Goal: Task Accomplishment & Management: Manage account settings

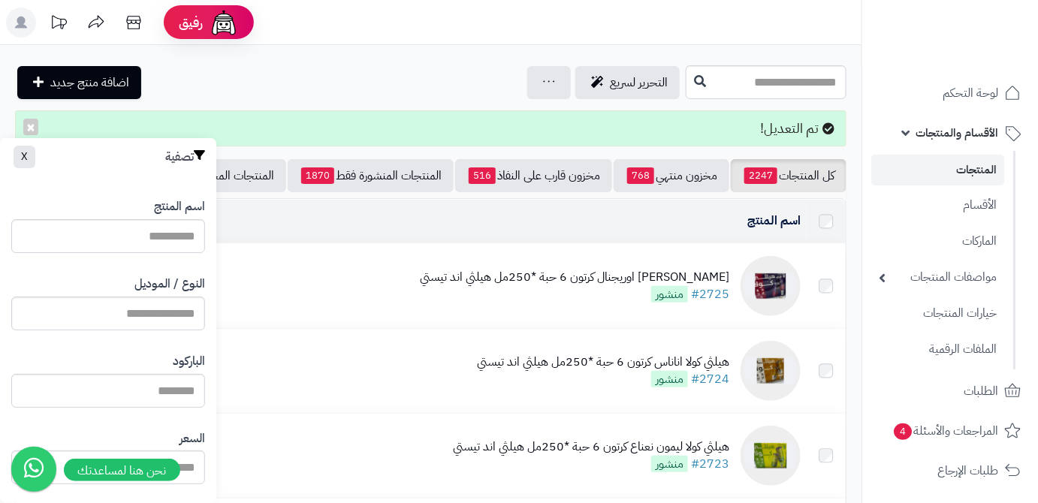
scroll to position [0, -158]
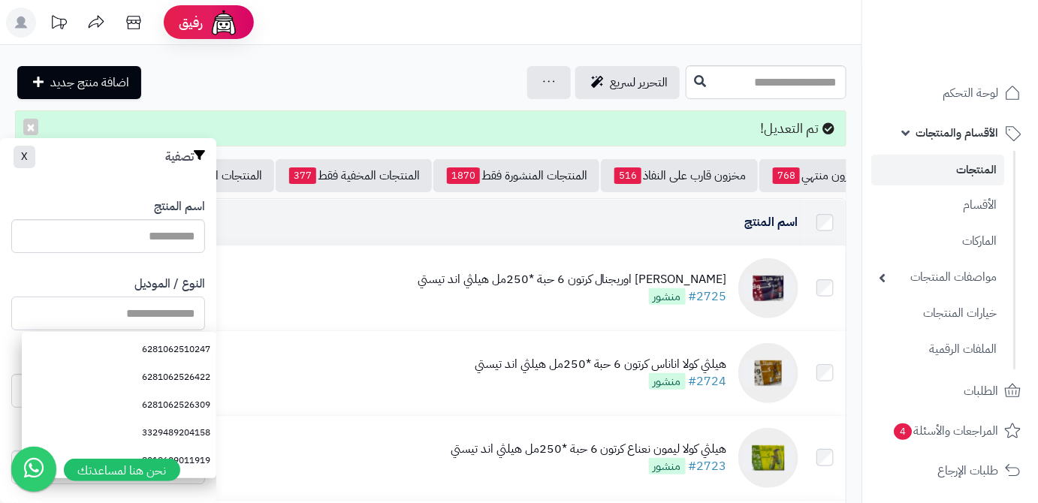
paste input "**********"
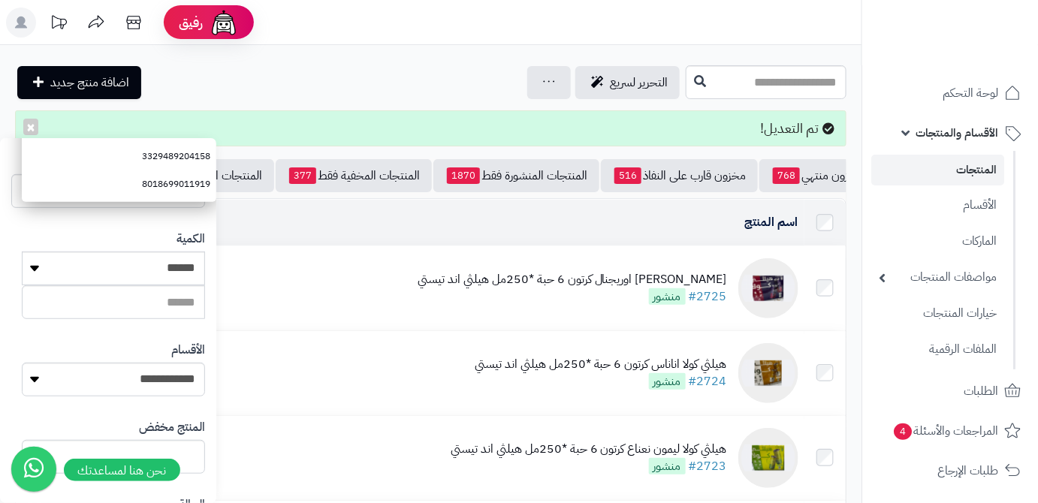
scroll to position [414, 0]
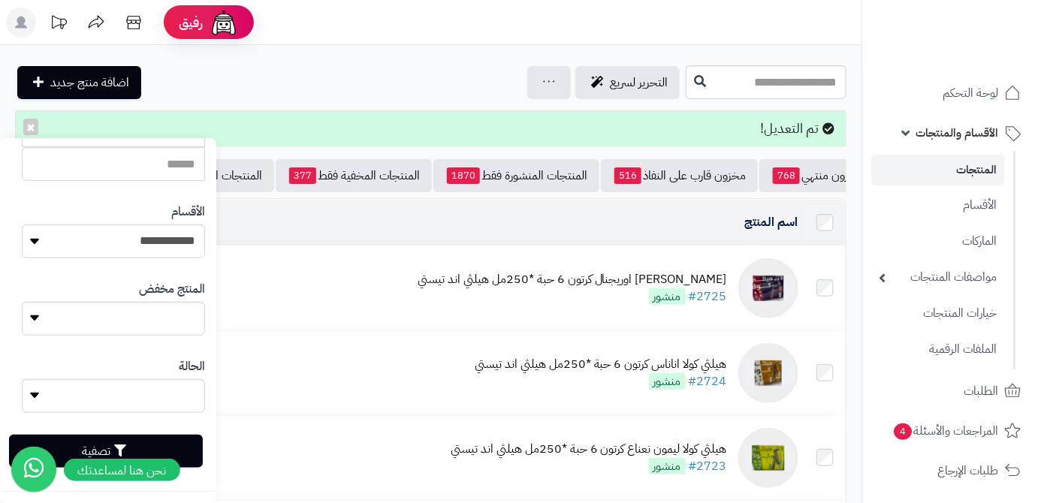
type input "**********"
click at [176, 447] on button "تصفية" at bounding box center [106, 451] width 194 height 33
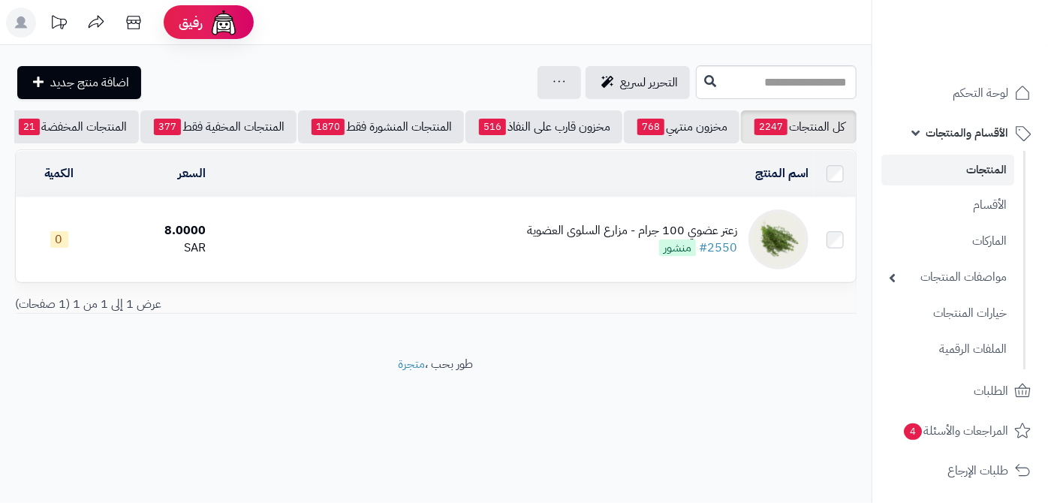
click at [595, 240] on div "زعتر عضوي 100 جرام - مزارع السلوى العضوية" at bounding box center [632, 230] width 210 height 17
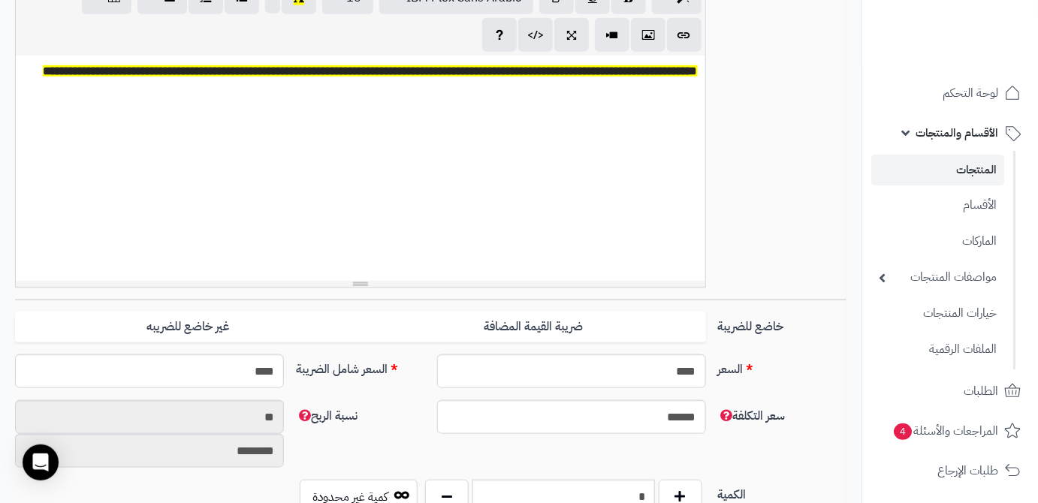
scroll to position [546, 0]
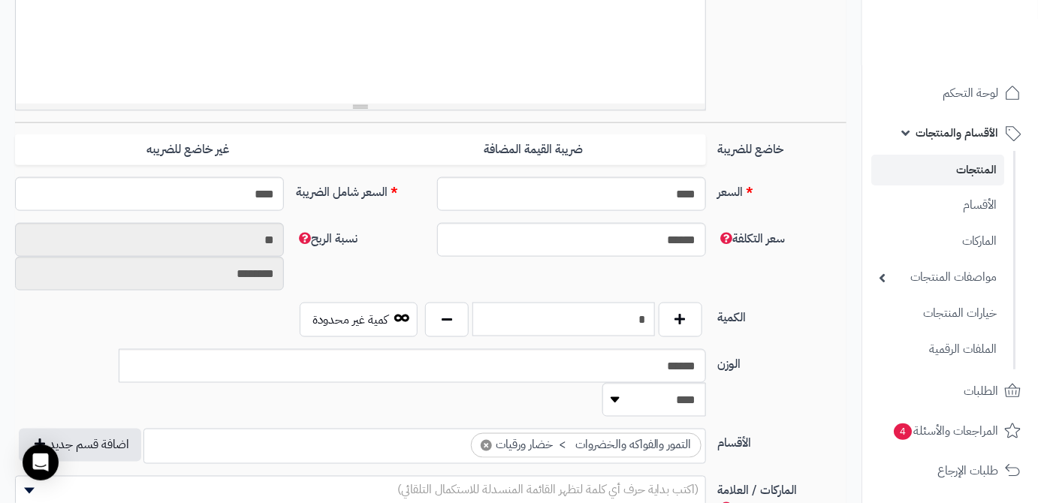
click at [625, 312] on input "*" at bounding box center [563, 320] width 182 height 34
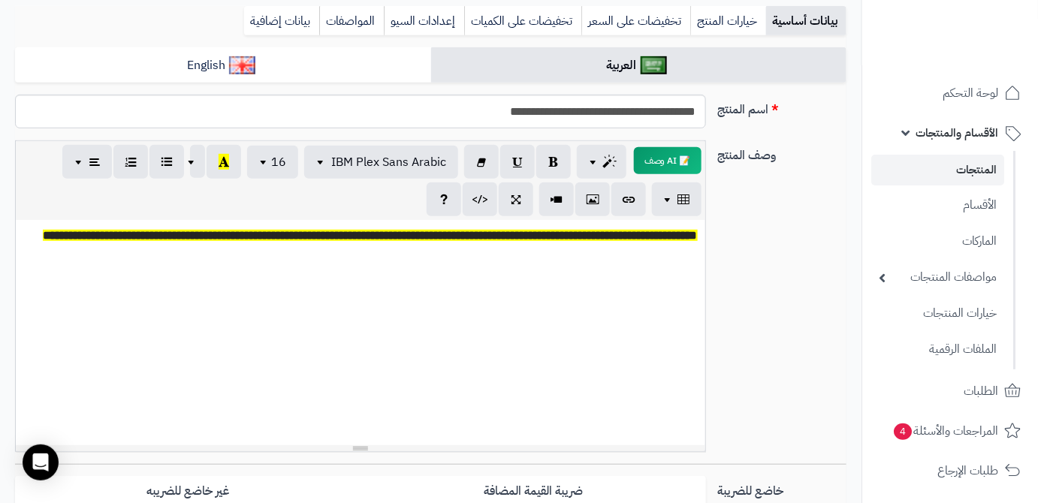
scroll to position [0, 0]
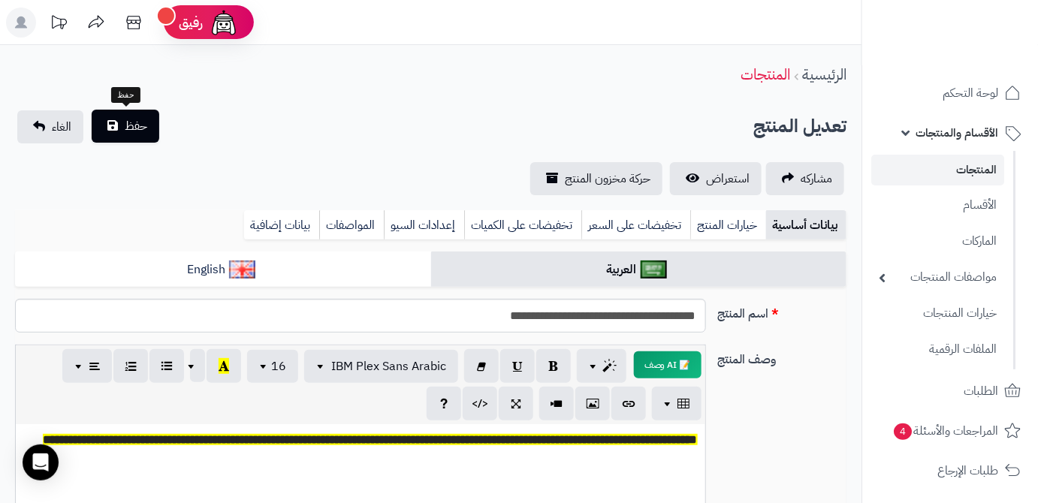
type input "*"
click at [125, 124] on span "حفظ" at bounding box center [136, 126] width 23 height 18
